Goal: Task Accomplishment & Management: Manage account settings

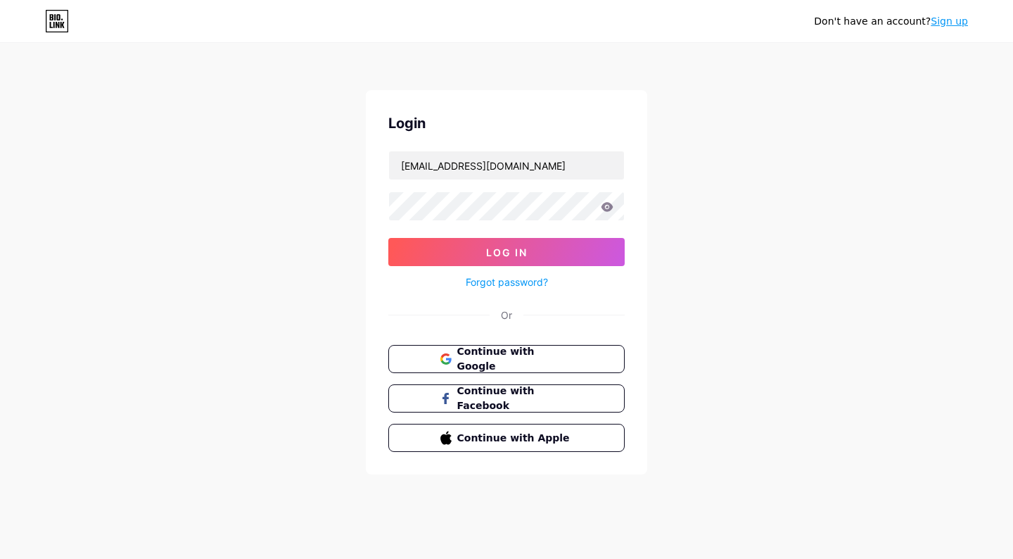
type input "[EMAIL_ADDRESS][DOMAIN_NAME]"
click at [507, 252] on button "Log In" at bounding box center [506, 252] width 236 height 28
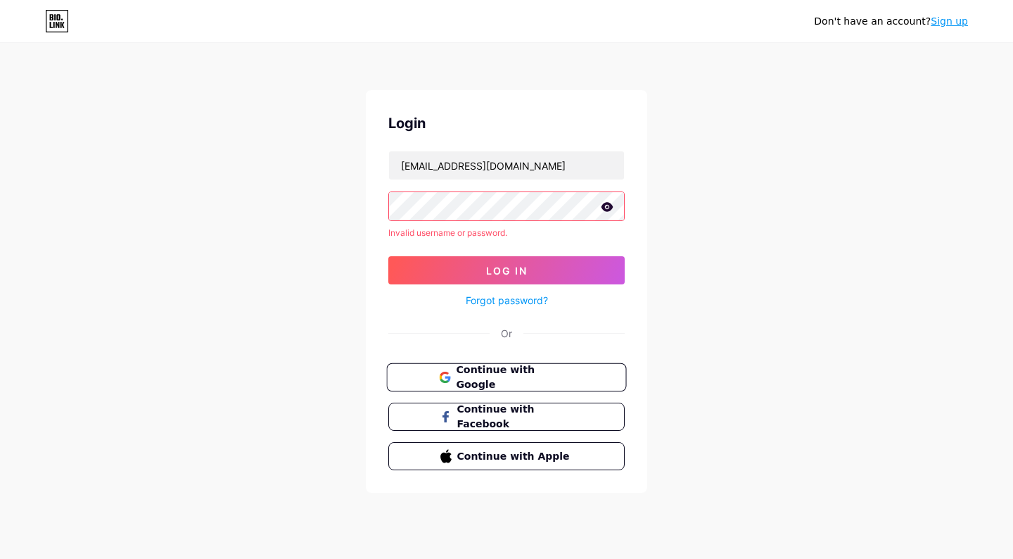
click at [521, 377] on span "Continue with Google" at bounding box center [515, 377] width 118 height 30
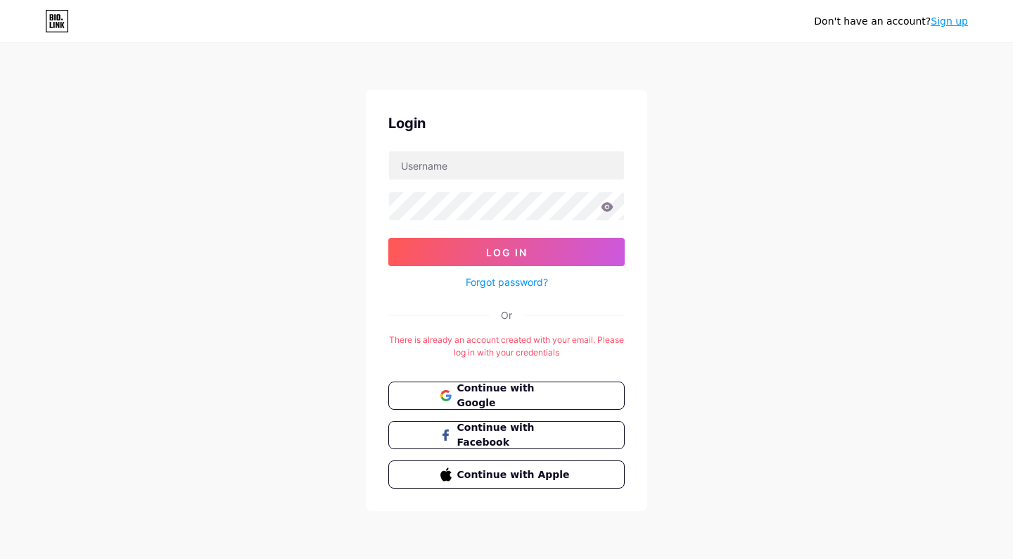
click at [519, 284] on link "Forgot password?" at bounding box center [507, 281] width 82 height 15
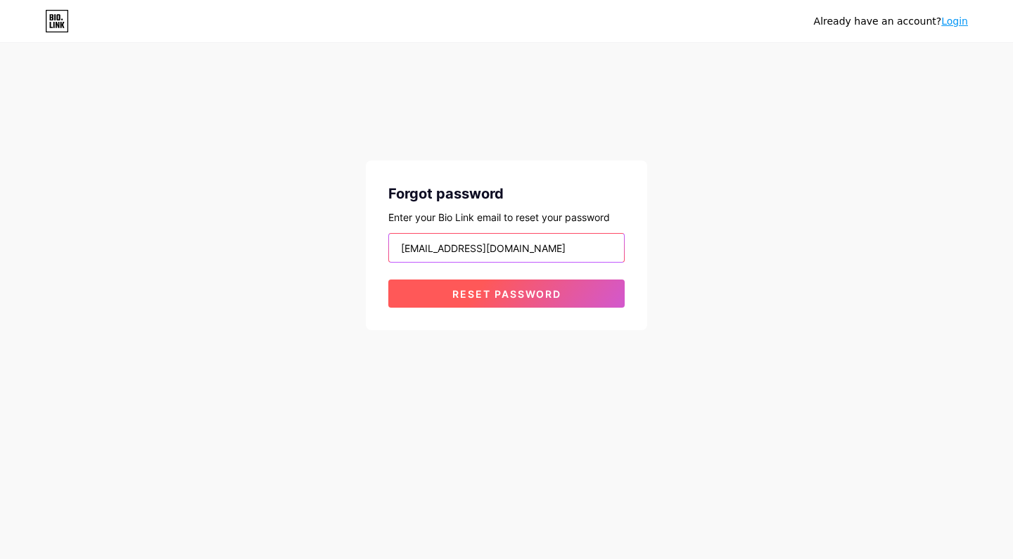
type input "[EMAIL_ADDRESS][DOMAIN_NAME]"
click at [510, 294] on span "Reset password" at bounding box center [506, 294] width 109 height 12
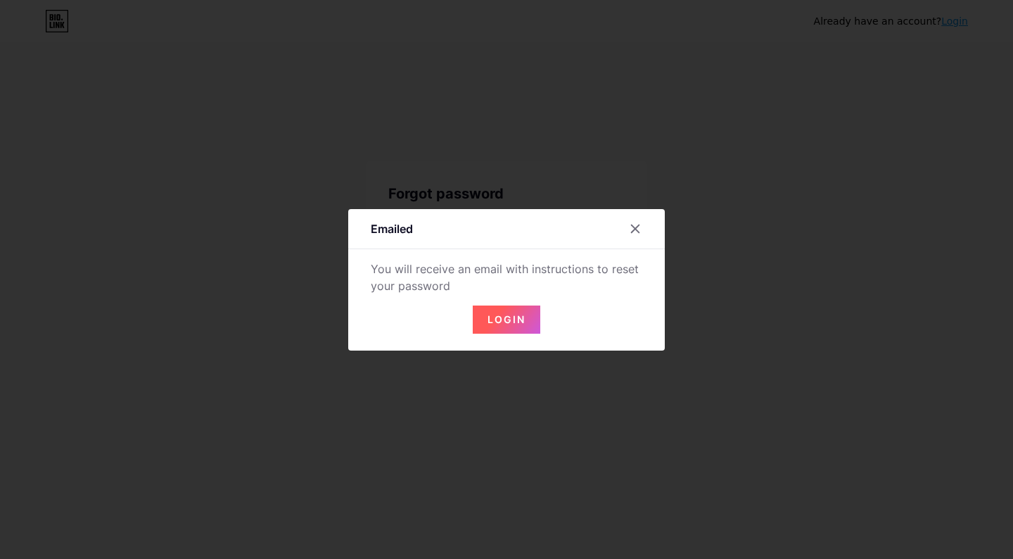
click at [522, 322] on span "Login" at bounding box center [507, 319] width 38 height 12
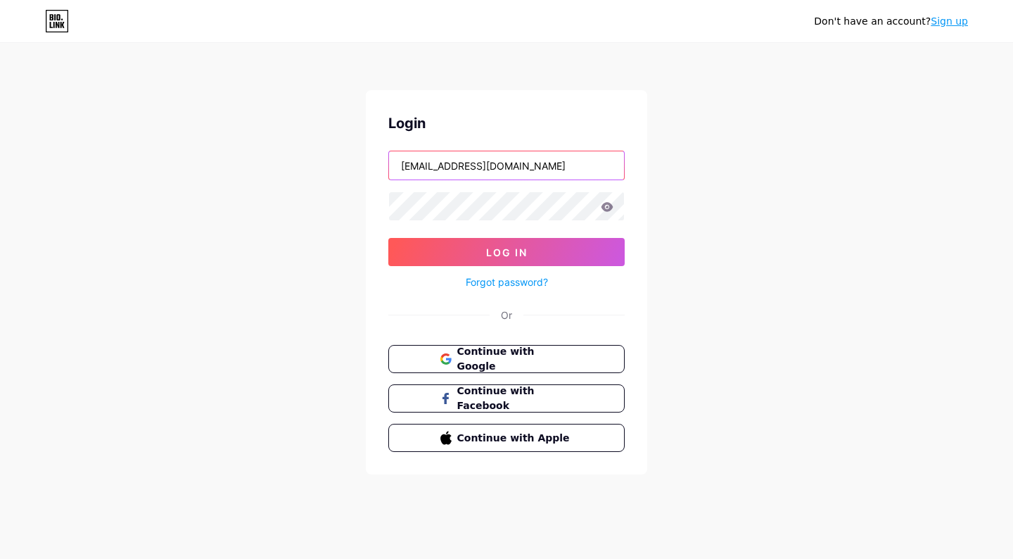
type input "[EMAIL_ADDRESS][DOMAIN_NAME]"
click at [606, 205] on icon at bounding box center [608, 206] width 12 height 9
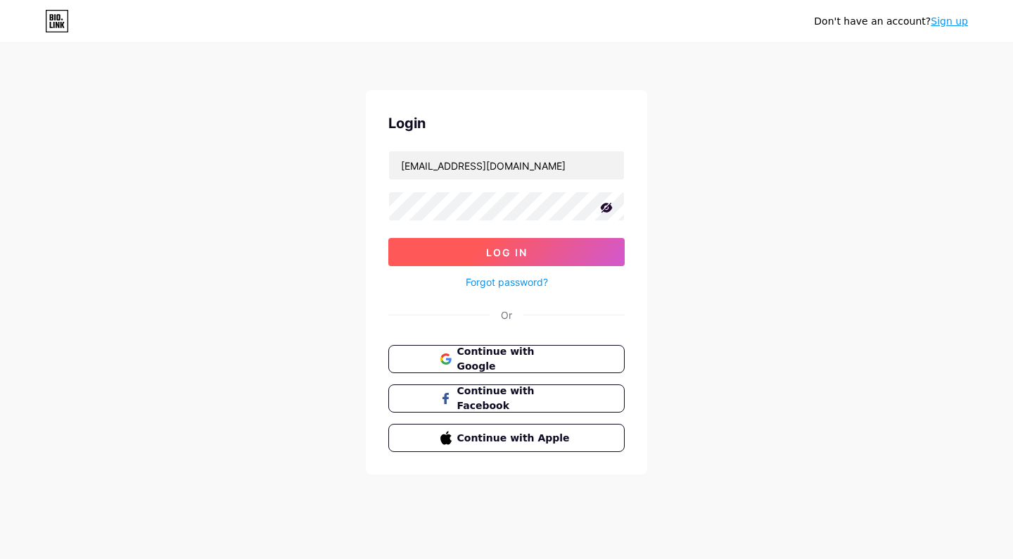
click at [486, 255] on span "Log In" at bounding box center [507, 252] width 42 height 12
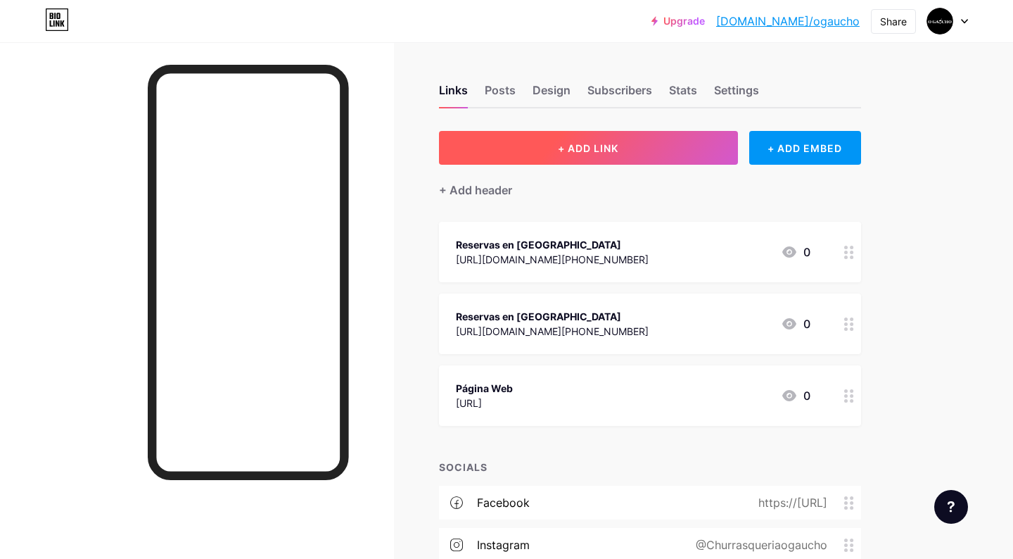
click at [632, 151] on button "+ ADD LINK" at bounding box center [588, 148] width 299 height 34
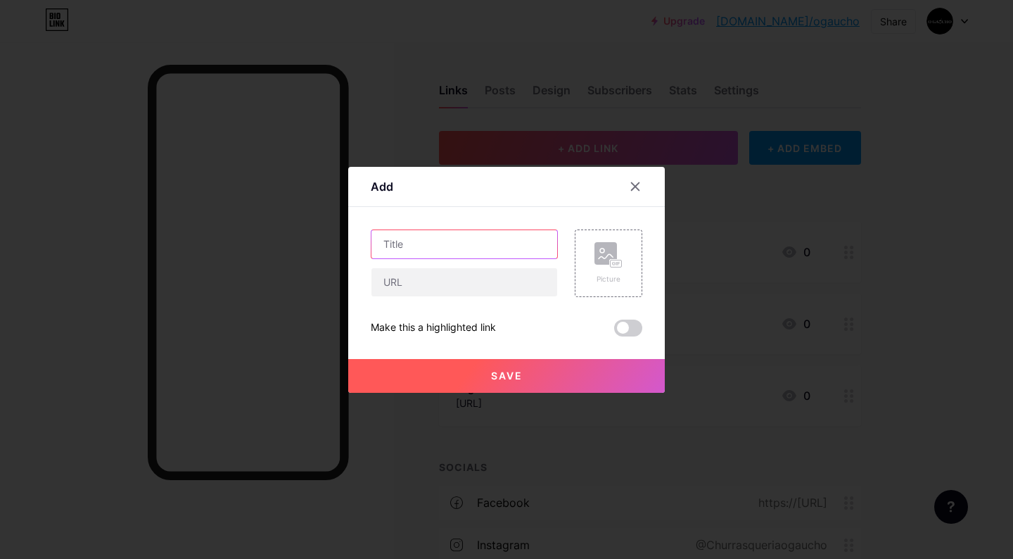
click at [404, 246] on input "text" at bounding box center [465, 244] width 186 height 28
type input "Tour Virtual"
click at [448, 281] on input "text" at bounding box center [465, 282] width 186 height 28
paste input "[URL][DOMAIN_NAME]"
type input "[URL][DOMAIN_NAME]"
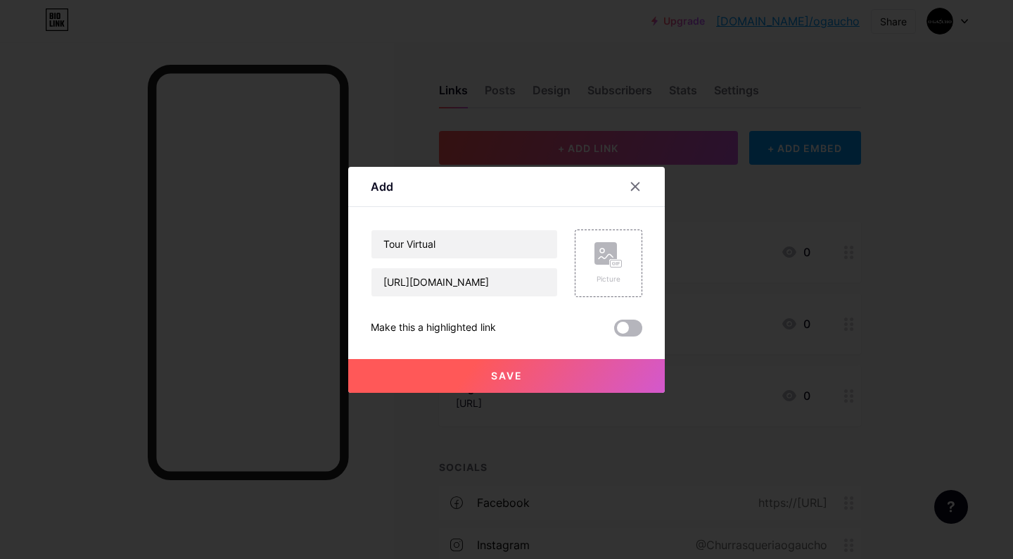
click at [637, 330] on span at bounding box center [628, 327] width 28 height 17
click at [614, 331] on input "checkbox" at bounding box center [614, 331] width 0 height 0
click at [587, 378] on button "Save" at bounding box center [506, 376] width 317 height 34
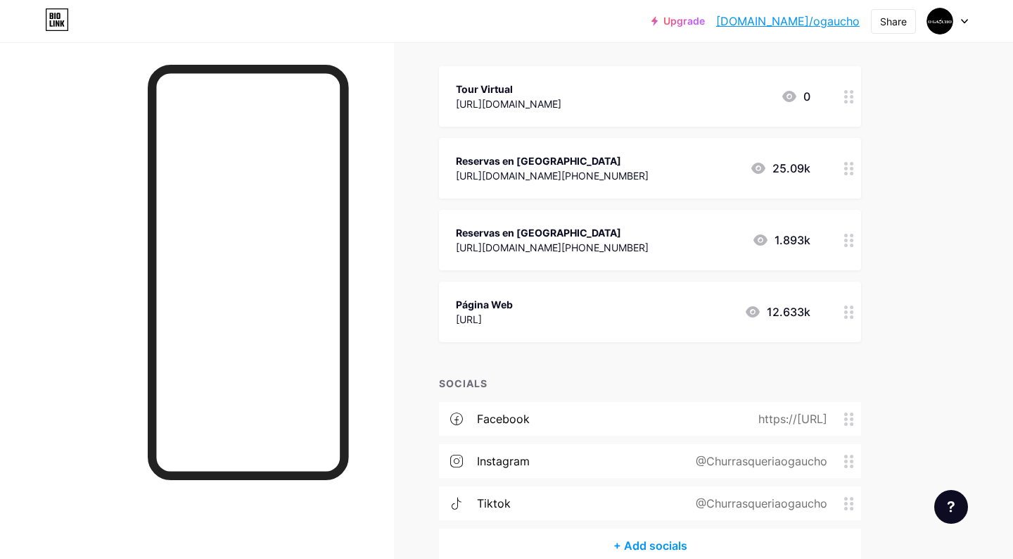
scroll to position [146, 0]
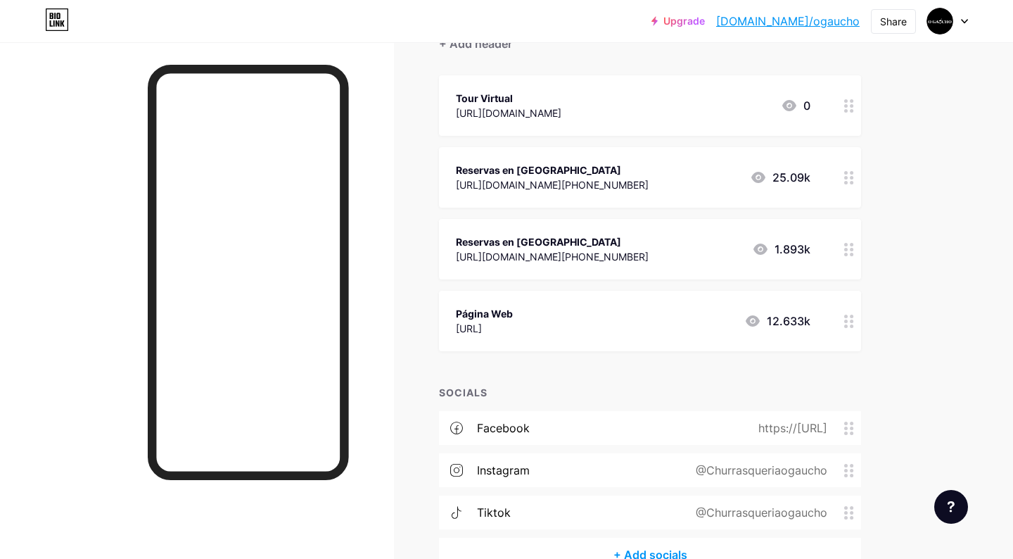
click at [830, 424] on div "https://[URL]" at bounding box center [790, 427] width 108 height 17
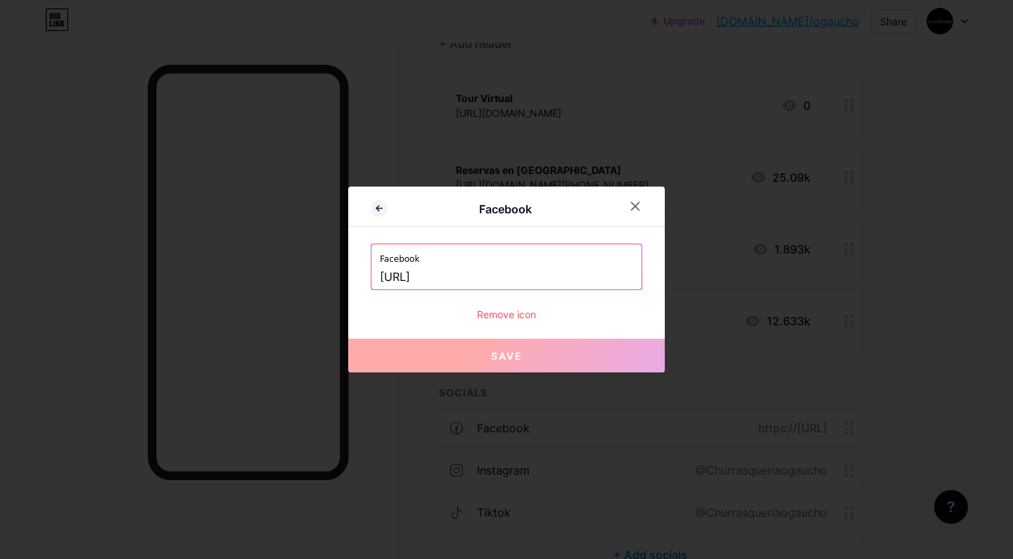
drag, startPoint x: 423, startPoint y: 275, endPoint x: 344, endPoint y: 275, distance: 78.8
click at [345, 275] on div "Facebook Facebook [URL] Remove icon Save" at bounding box center [506, 279] width 1013 height 559
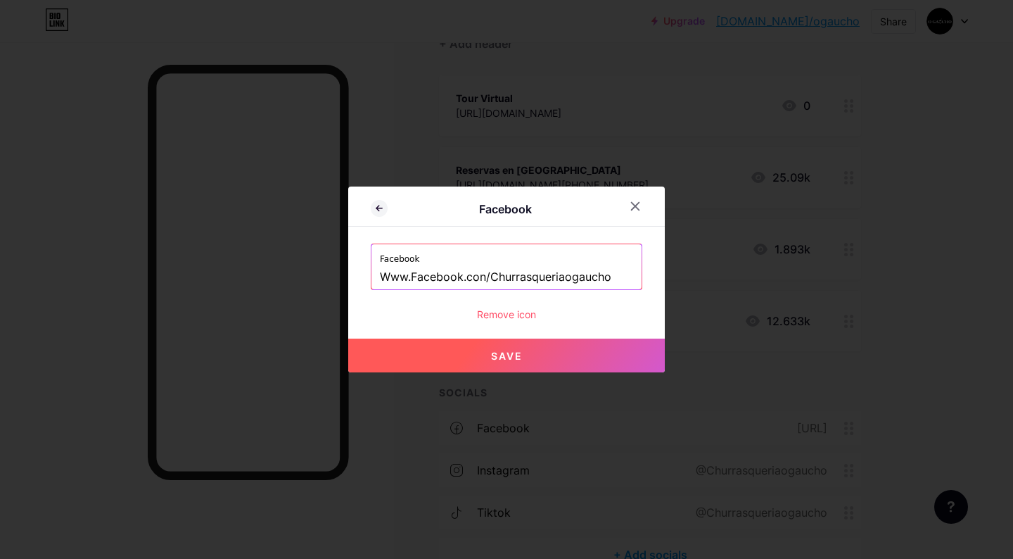
click at [513, 354] on span "Save" at bounding box center [507, 356] width 32 height 12
type input "[URL]"
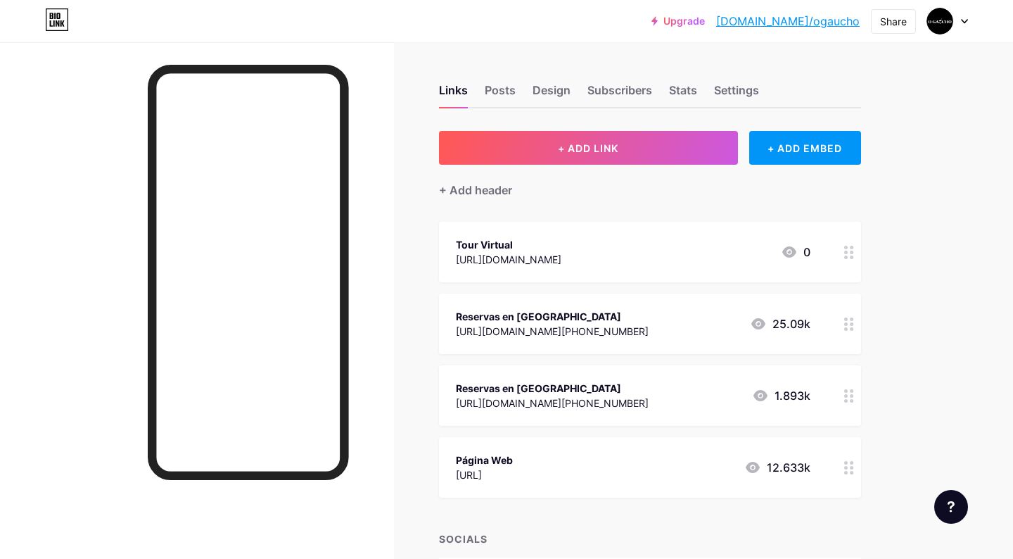
scroll to position [0, 0]
click at [794, 166] on div "+ Add header" at bounding box center [650, 182] width 422 height 34
click at [794, 156] on div "+ ADD EMBED" at bounding box center [805, 148] width 112 height 34
click at [875, 230] on div at bounding box center [506, 279] width 1013 height 559
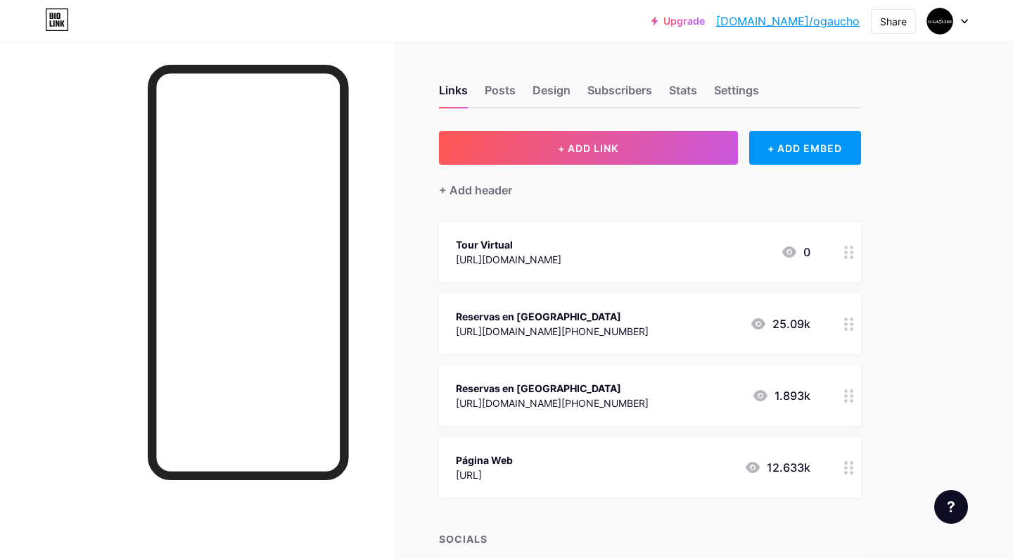
scroll to position [0, 0]
